Goal: Transaction & Acquisition: Subscribe to service/newsletter

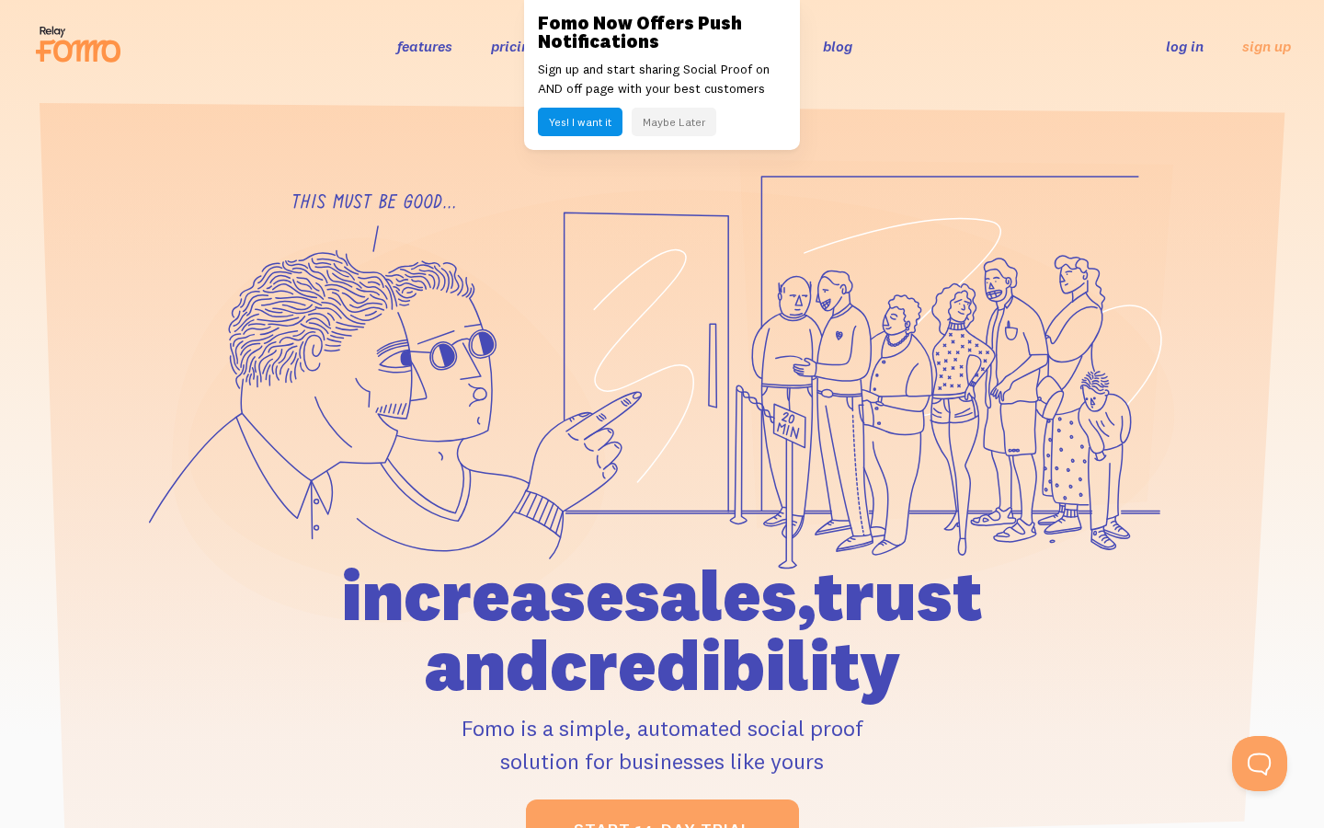
click at [765, 46] on h3 "Fomo Now Offers Push Notifications" at bounding box center [662, 32] width 248 height 37
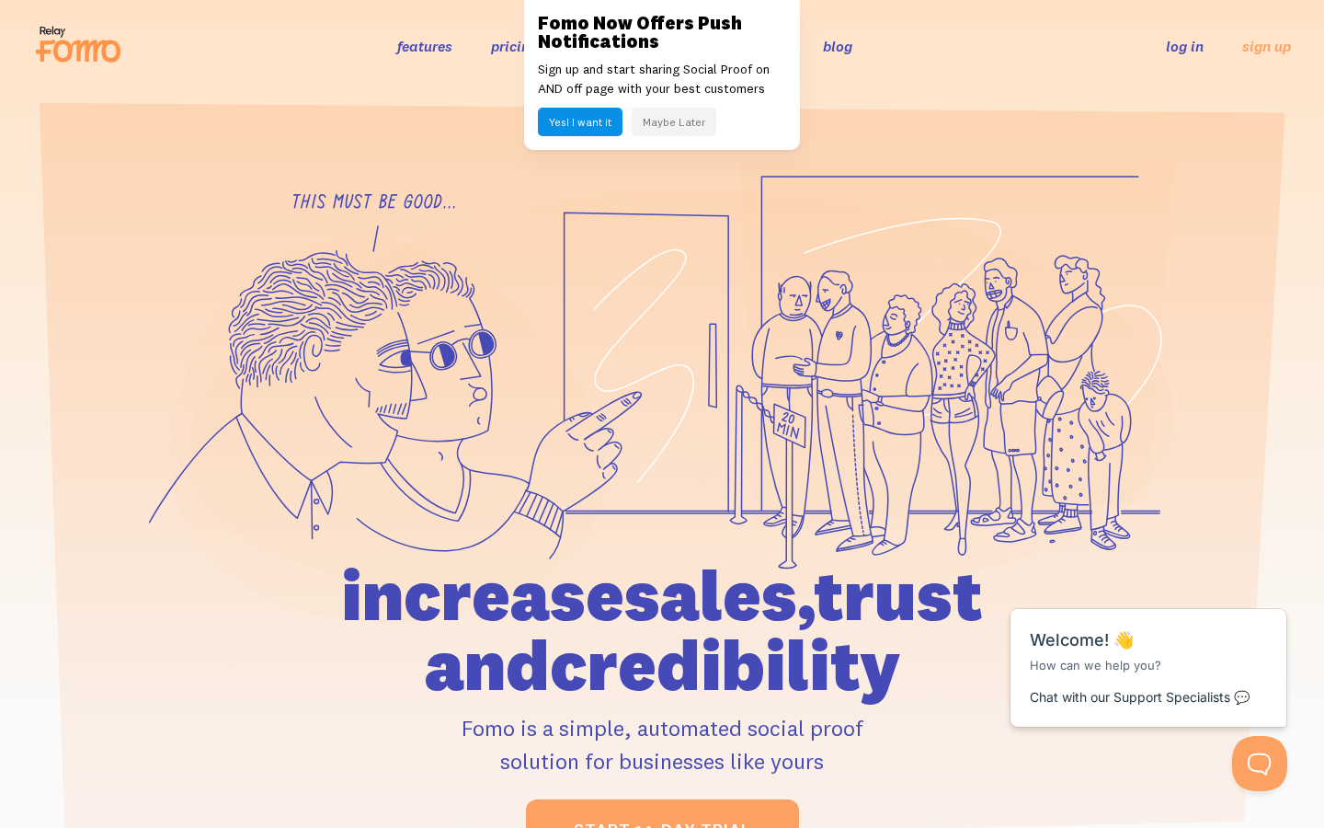
click at [680, 128] on button "Maybe Later" at bounding box center [674, 122] width 85 height 29
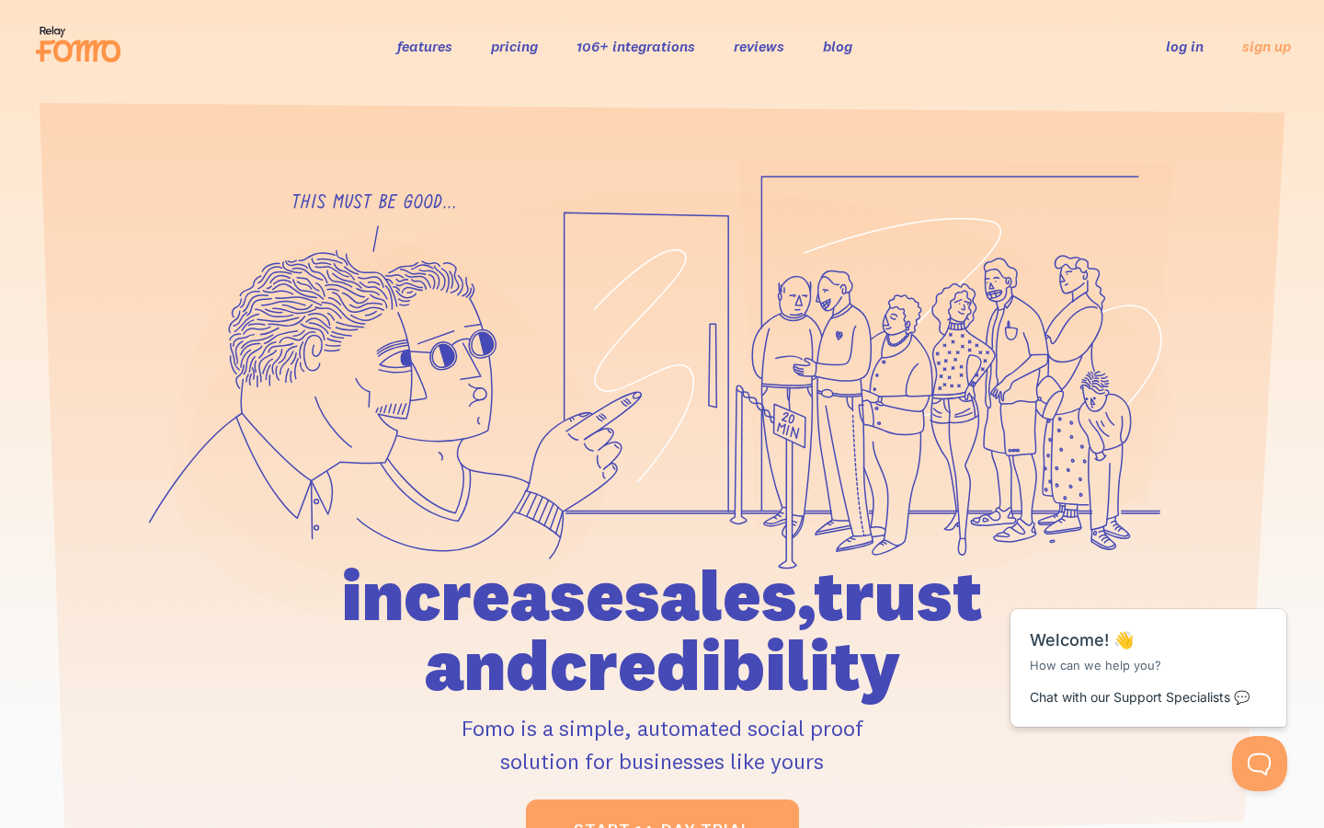
click at [759, 52] on link "reviews" at bounding box center [759, 46] width 51 height 18
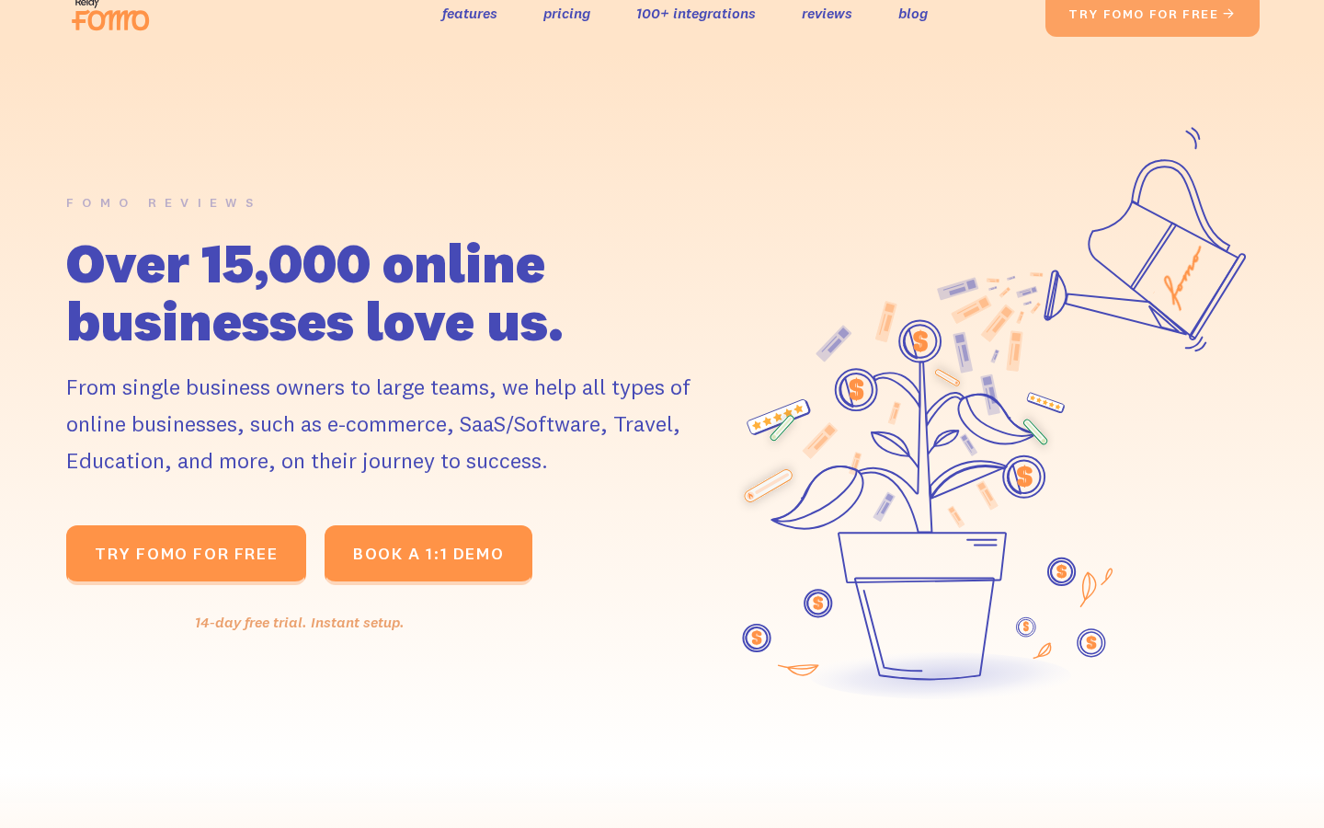
scroll to position [10, 0]
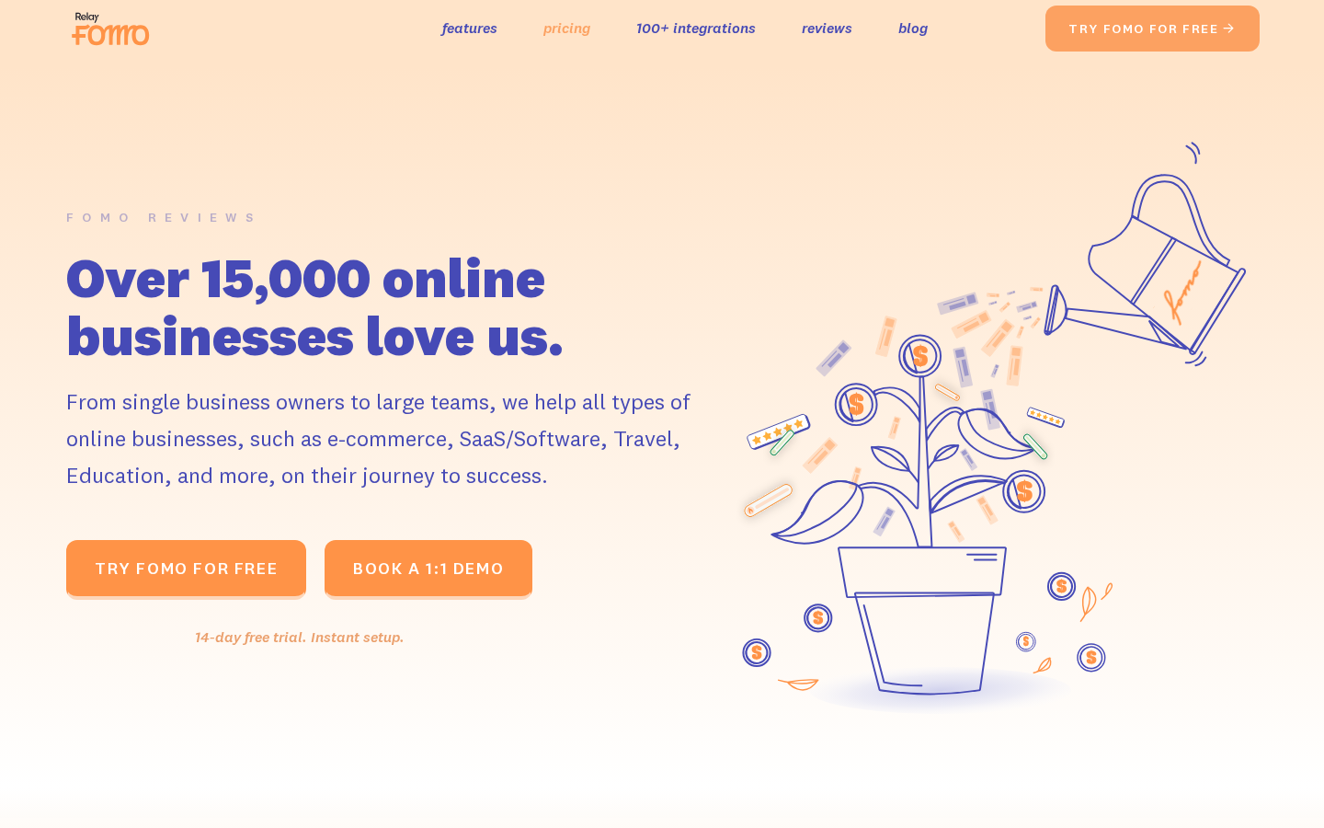
click at [575, 30] on link "pricing" at bounding box center [566, 28] width 47 height 27
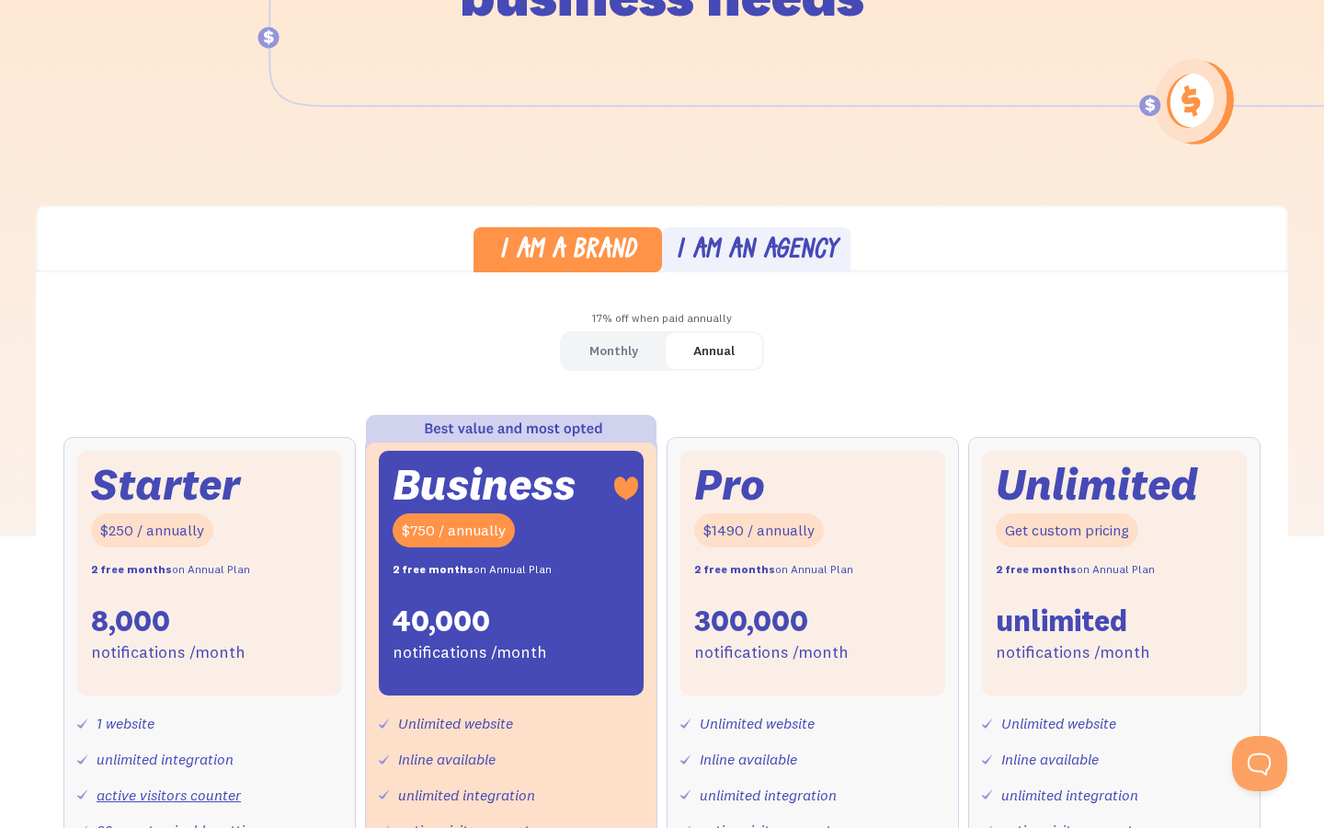
click at [200, 552] on div "Starter $250 / annually 2 free months on Annual Plan 8,000 notifications /month" at bounding box center [209, 573] width 265 height 245
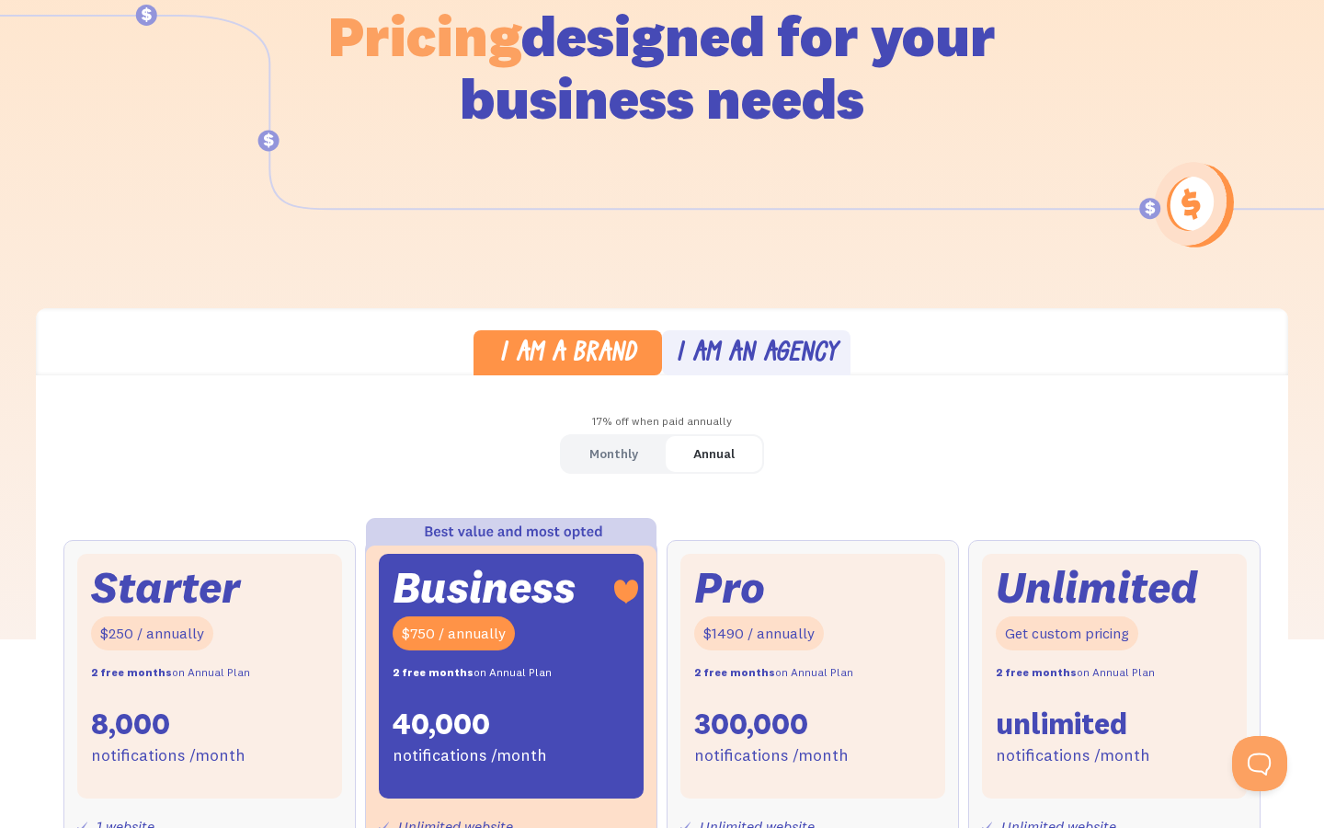
scroll to position [234, 0]
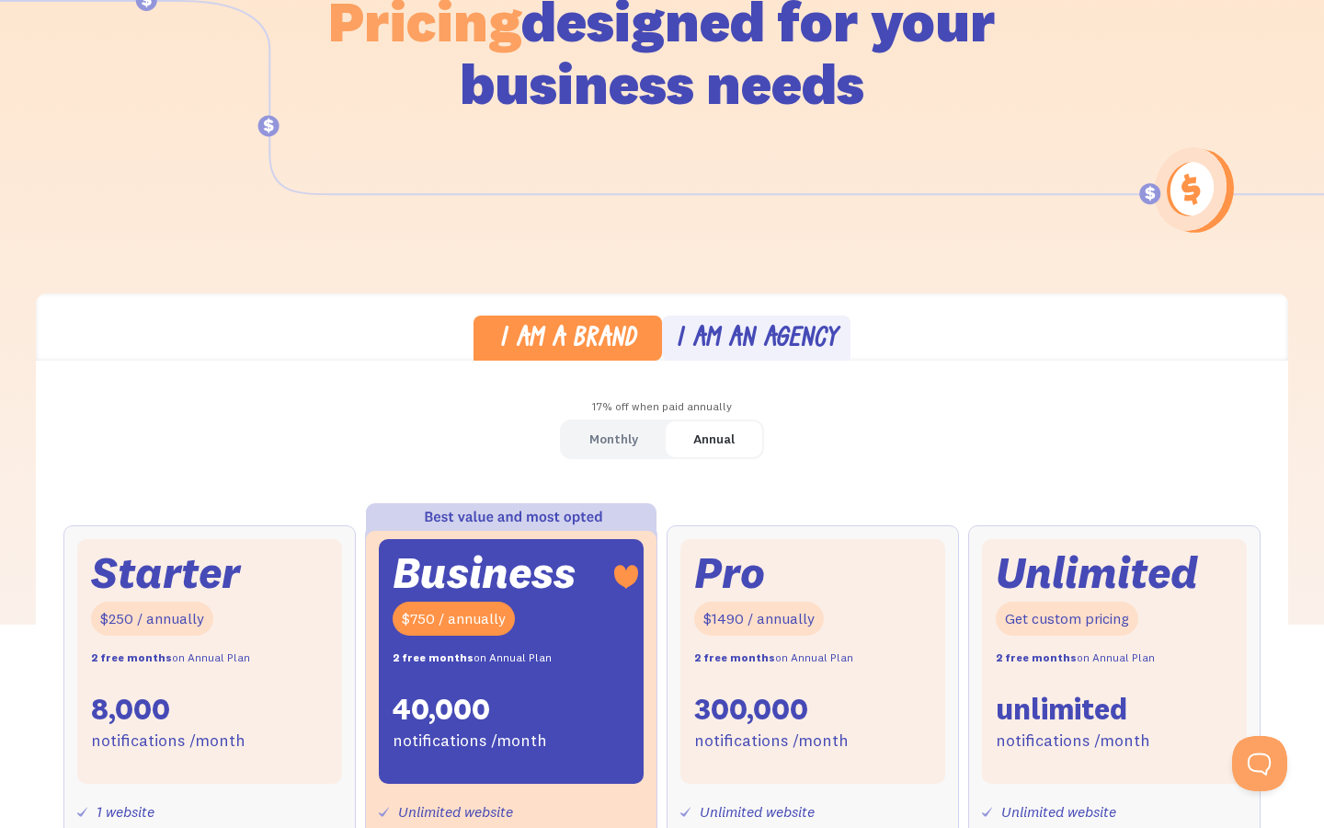
click at [628, 443] on div "Monthly" at bounding box center [613, 439] width 49 height 27
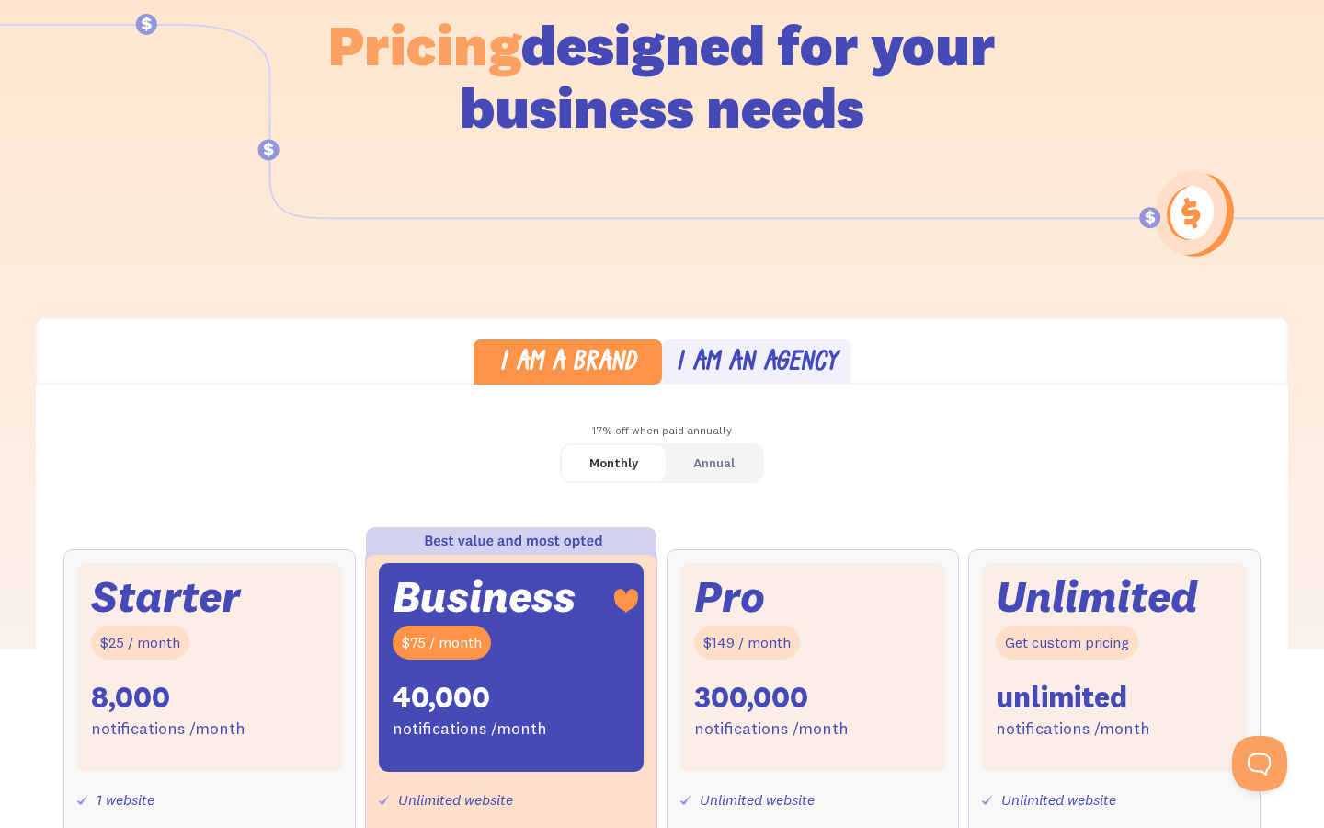
scroll to position [0, 0]
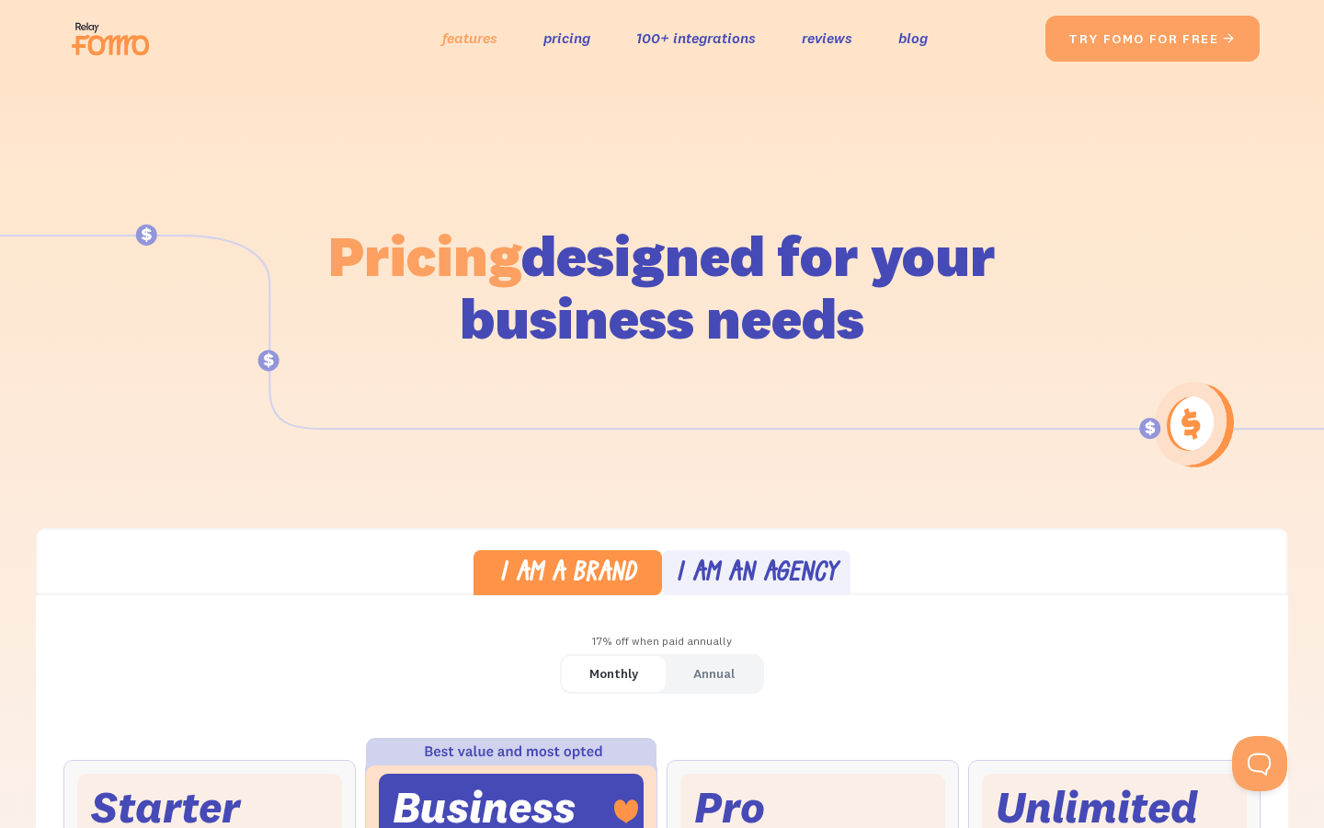
click at [470, 41] on link "features" at bounding box center [469, 38] width 55 height 27
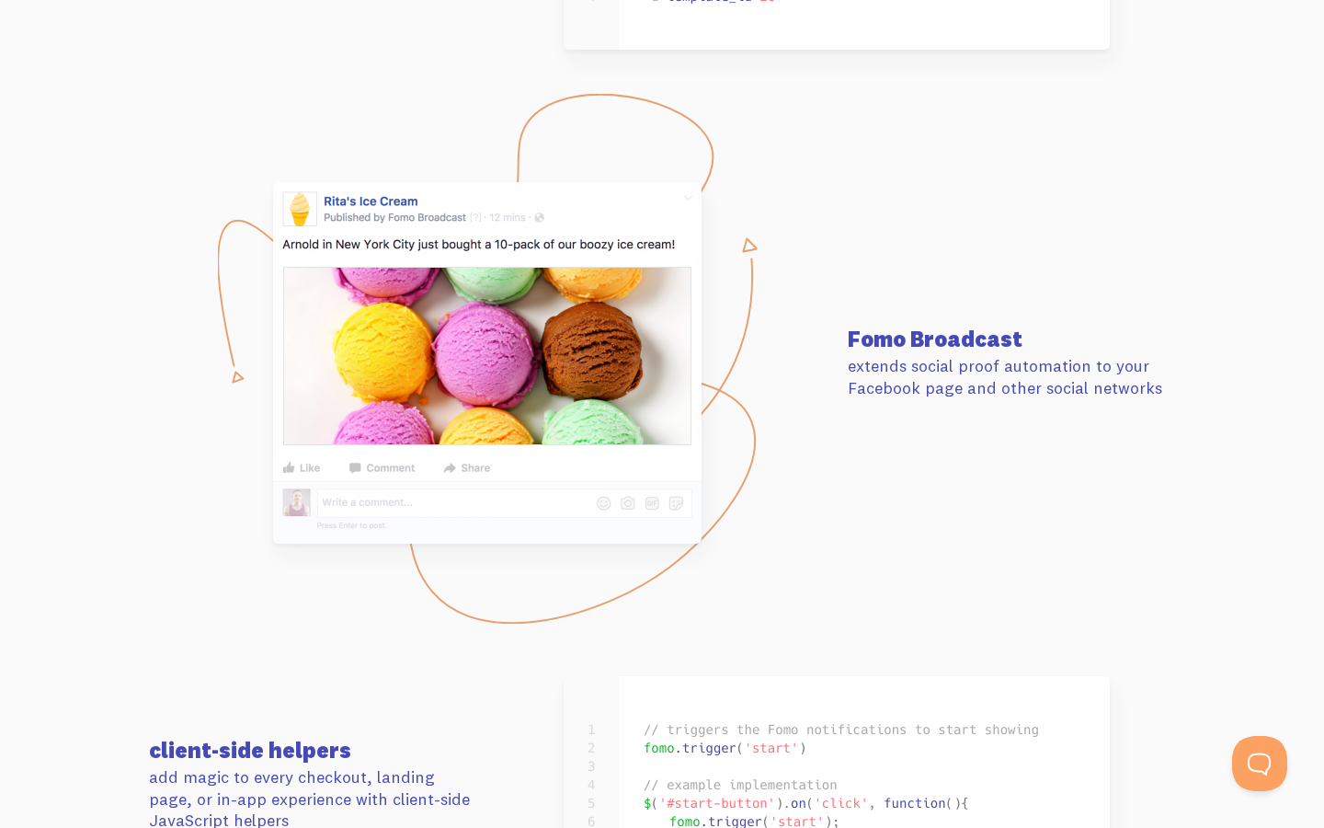
scroll to position [8272, 0]
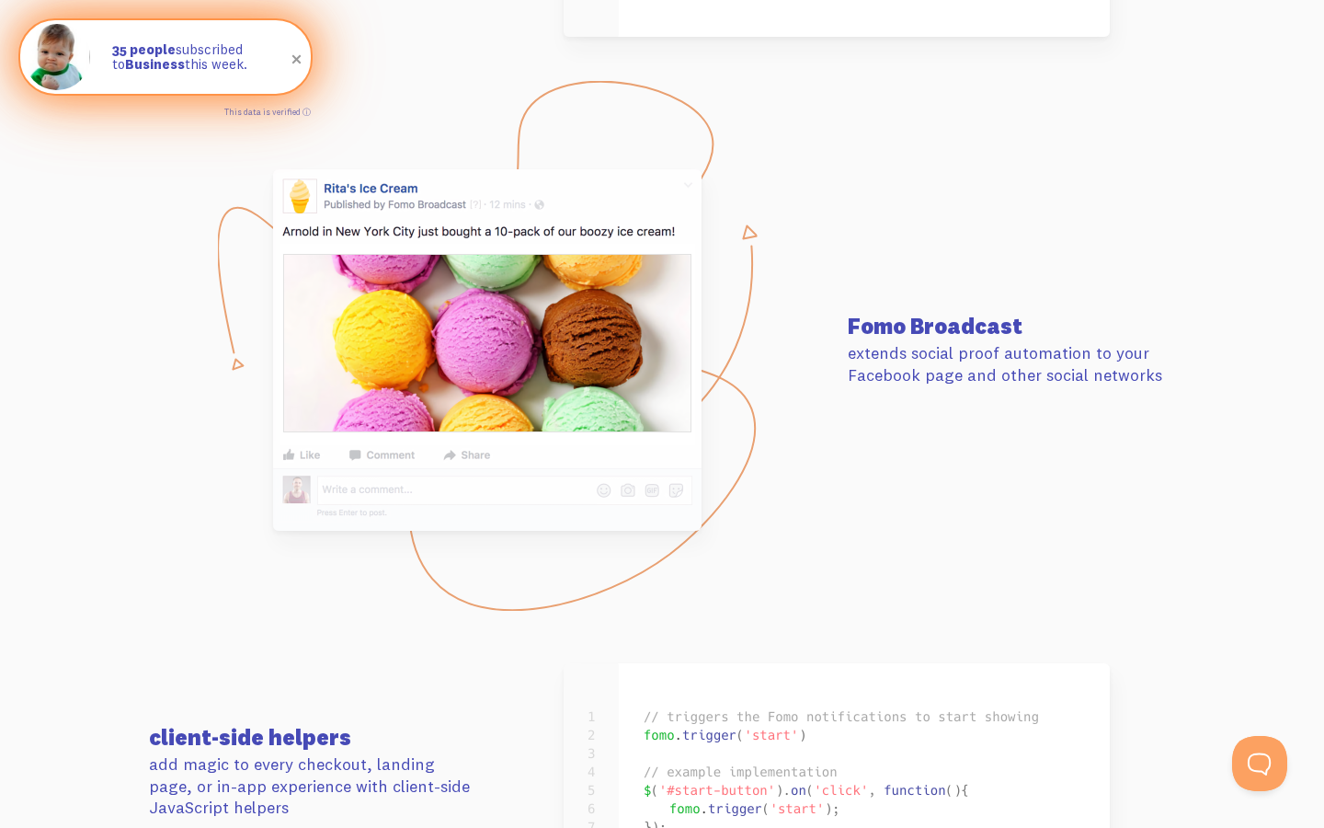
click at [168, 63] on p "35 people subscribed to Business this week." at bounding box center [202, 57] width 180 height 30
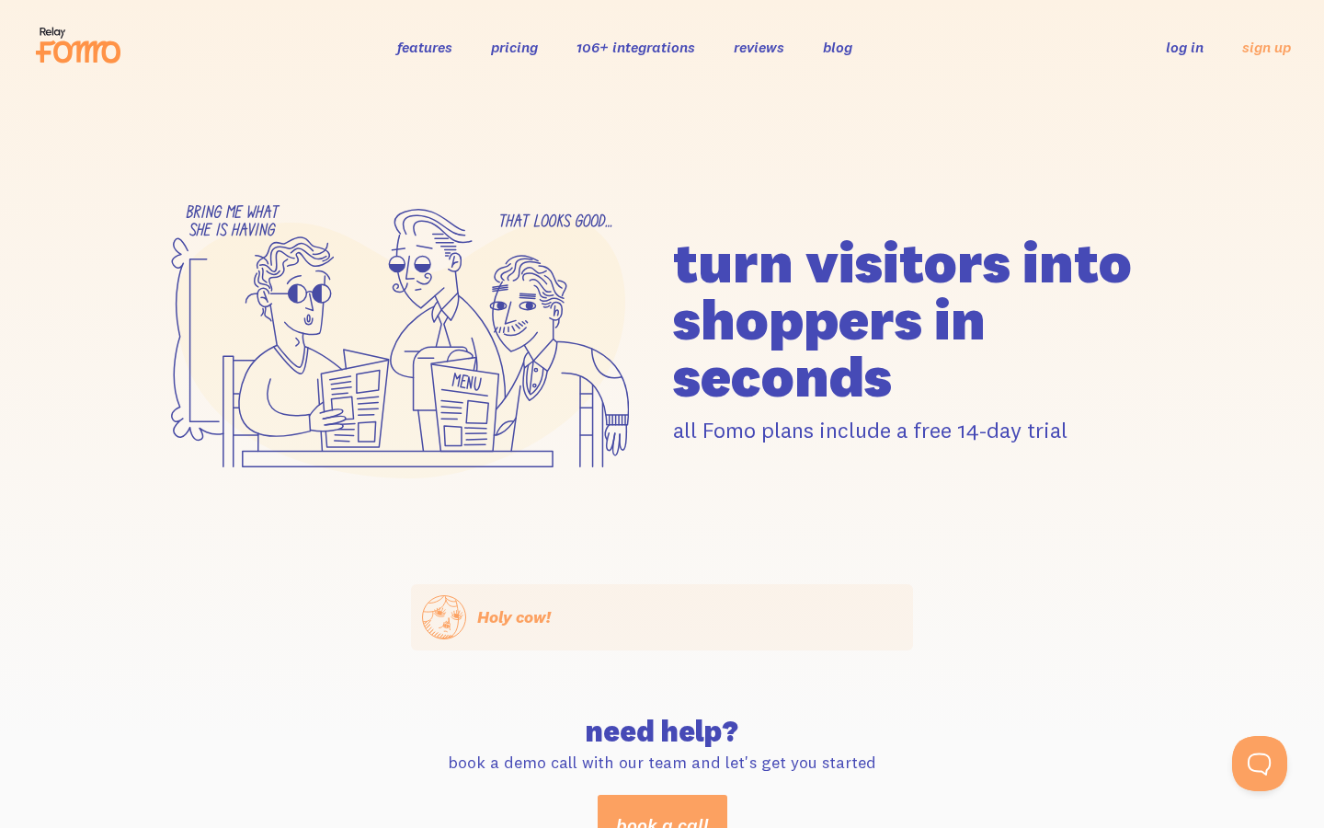
click at [509, 51] on link "pricing" at bounding box center [514, 47] width 47 height 18
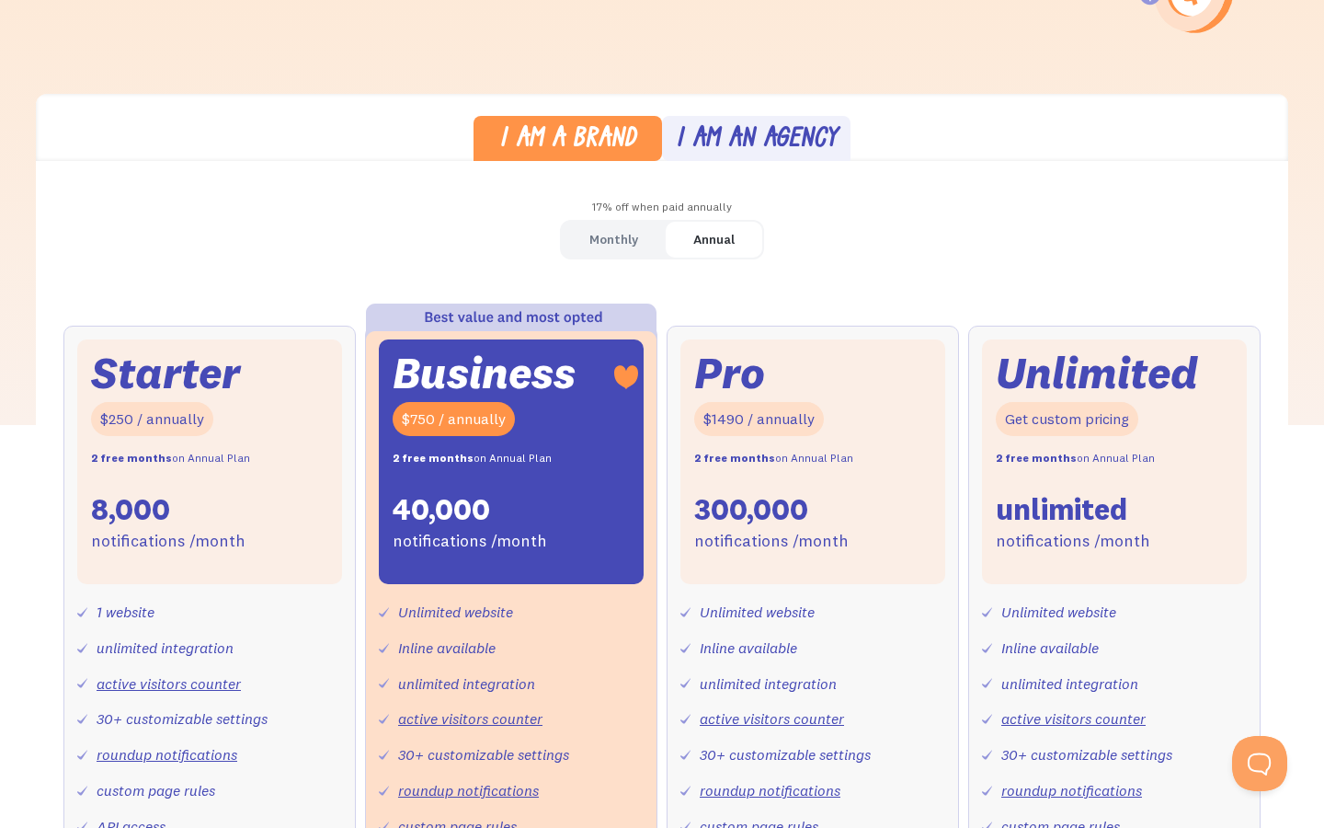
scroll to position [468, 0]
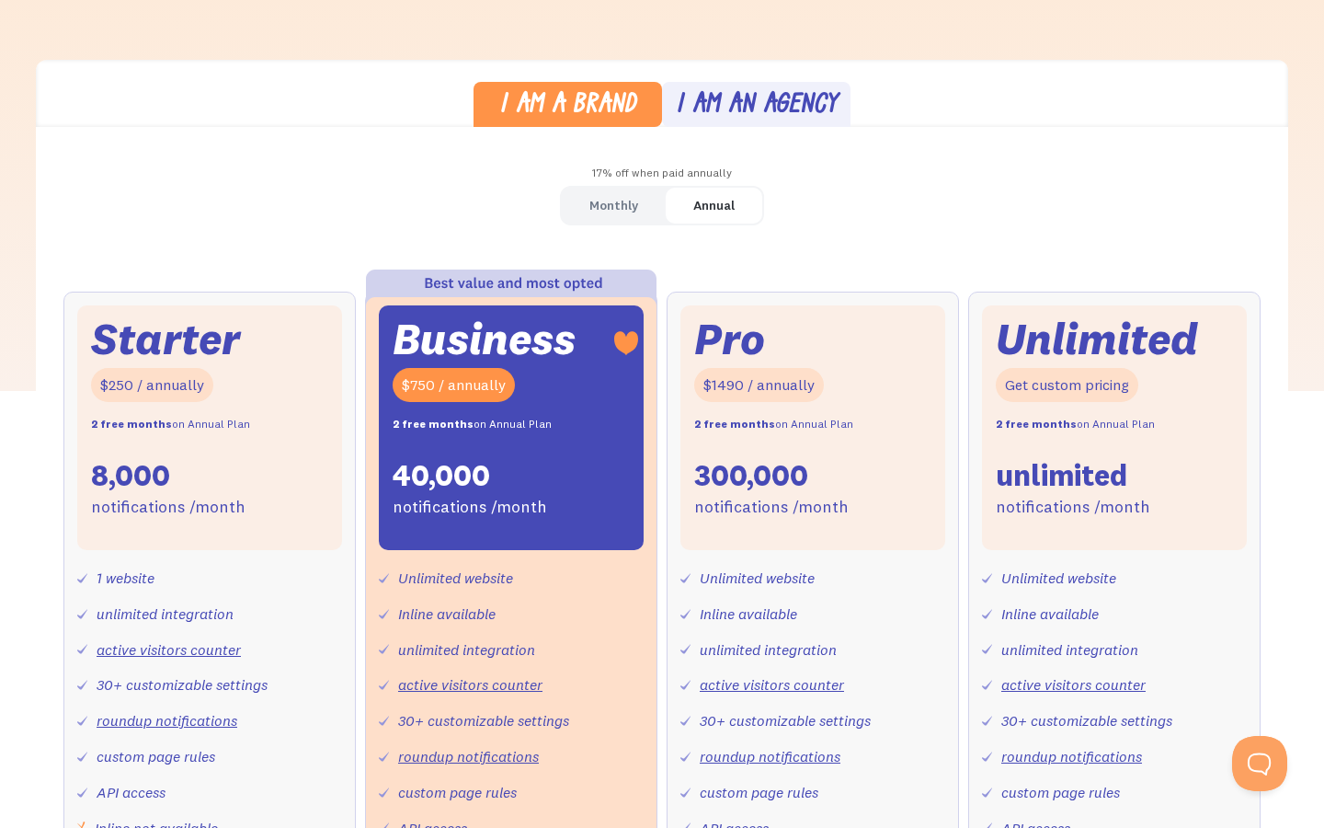
click at [623, 212] on div "Monthly" at bounding box center [613, 205] width 49 height 27
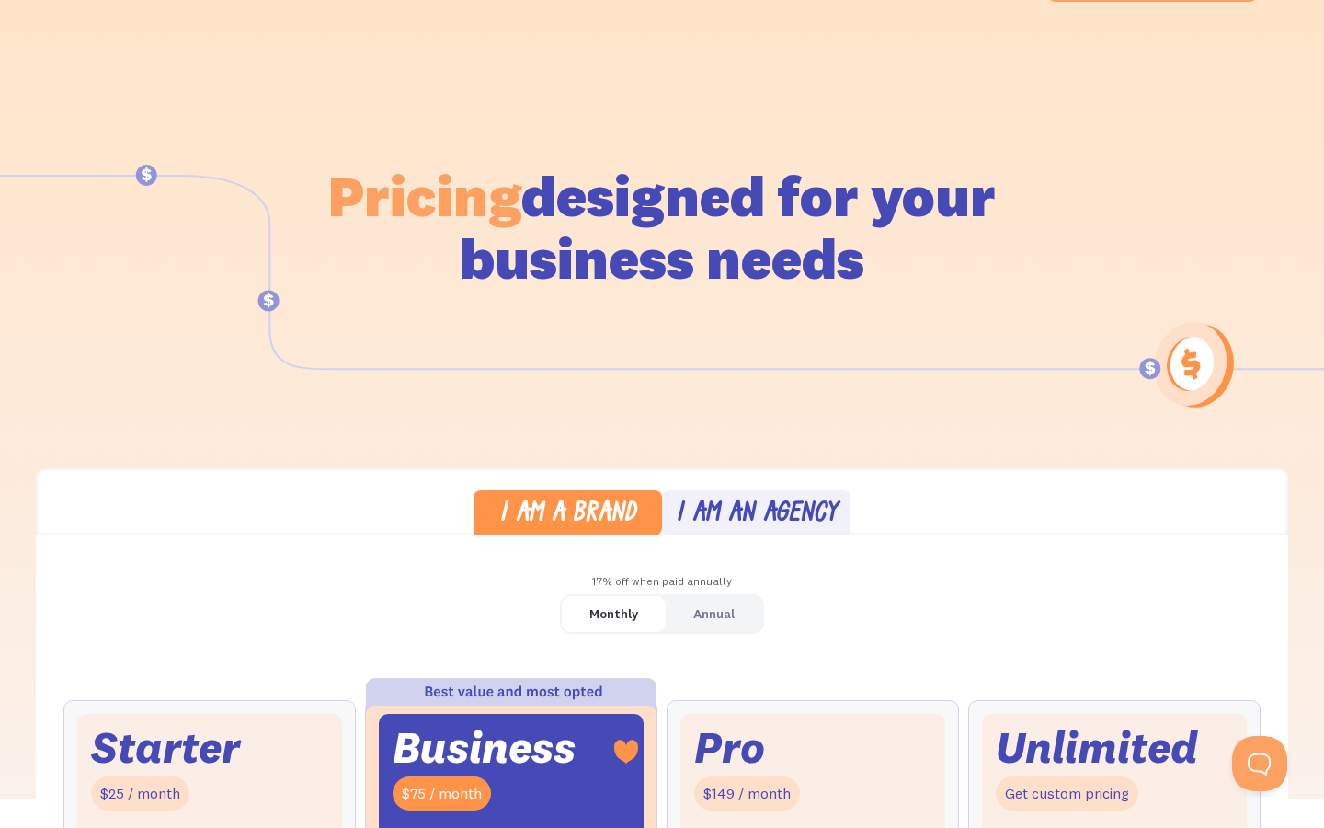
scroll to position [0, 0]
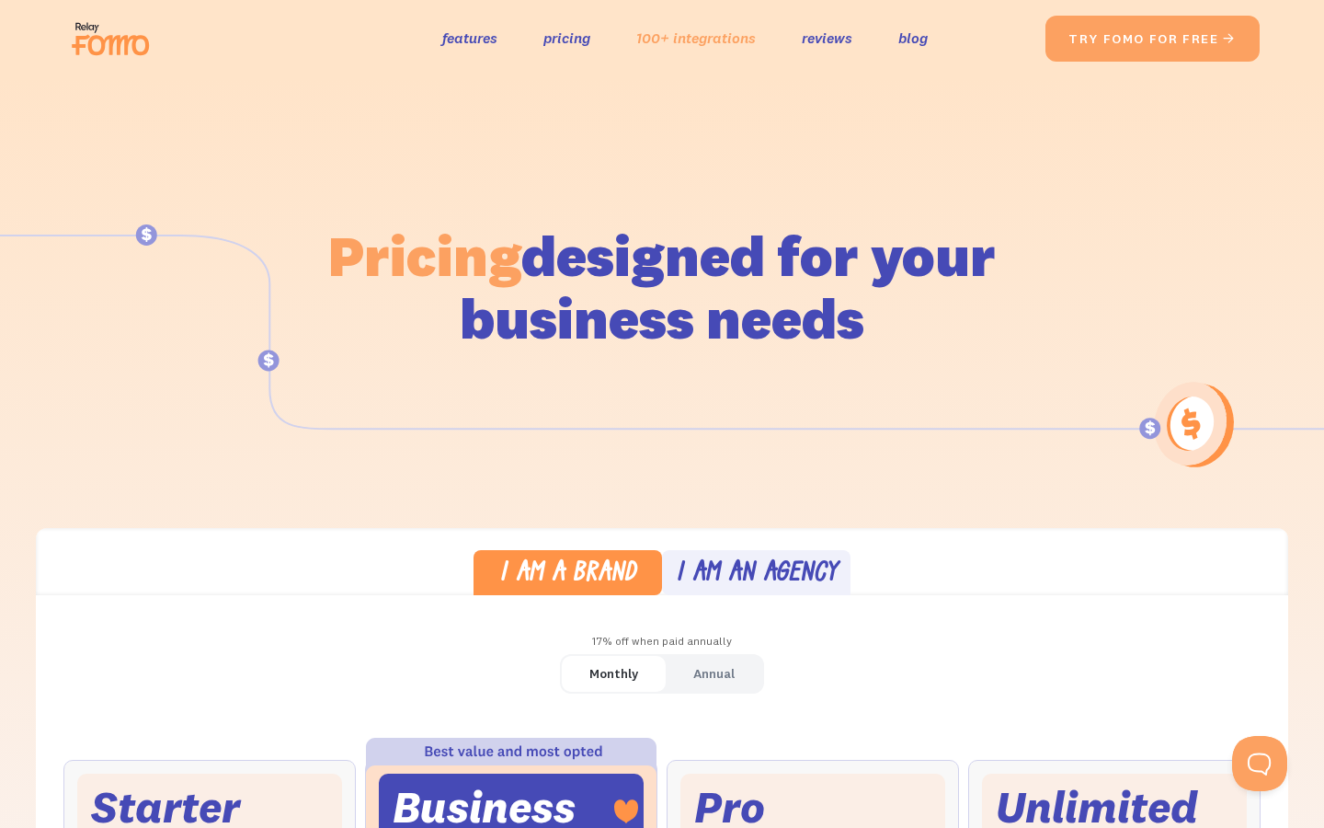
click at [690, 39] on link "100+ integrations" at bounding box center [696, 38] width 120 height 27
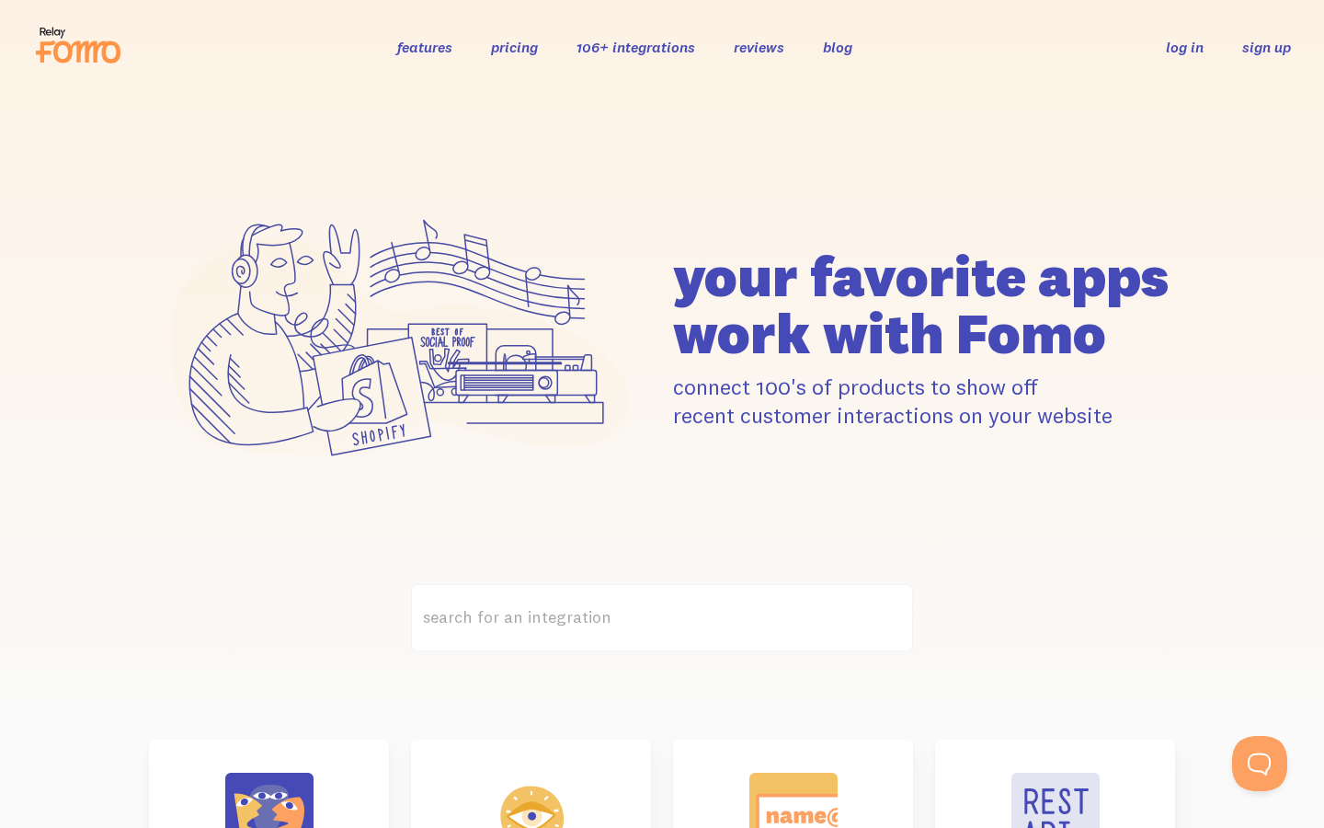
click at [1248, 48] on link "sign up" at bounding box center [1266, 47] width 49 height 19
click at [432, 52] on link "features" at bounding box center [424, 47] width 55 height 18
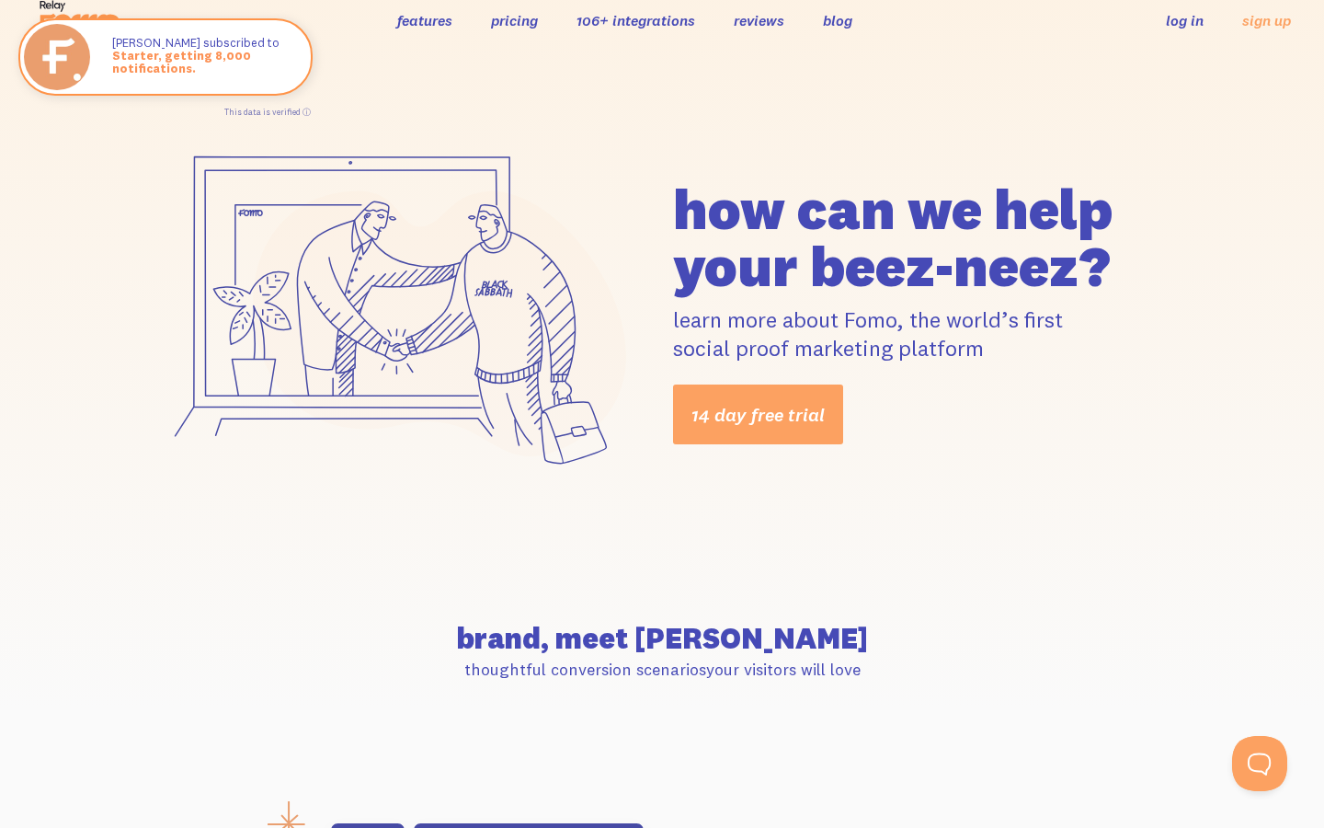
scroll to position [25, 0]
